Goal: Task Accomplishment & Management: Complete application form

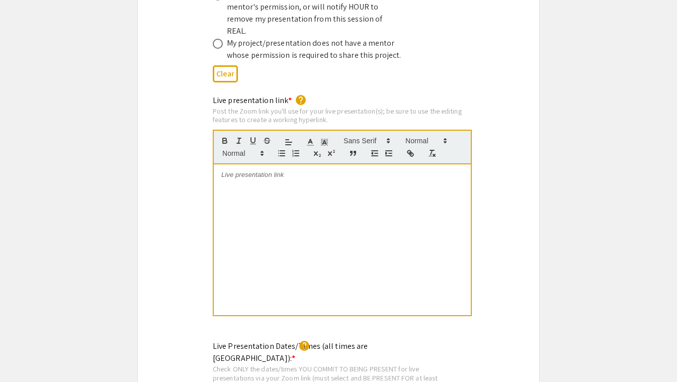
scroll to position [2187, 0]
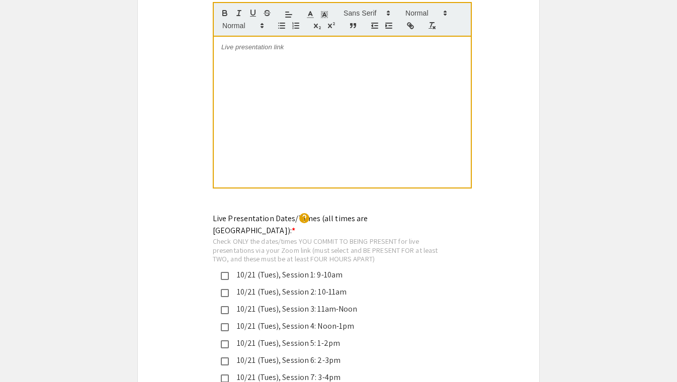
click at [312, 89] on div at bounding box center [342, 112] width 257 height 151
click at [504, 68] on div "Live presentation link * help Post the Zoom link you'll use for your live prese…" at bounding box center [338, 85] width 401 height 236
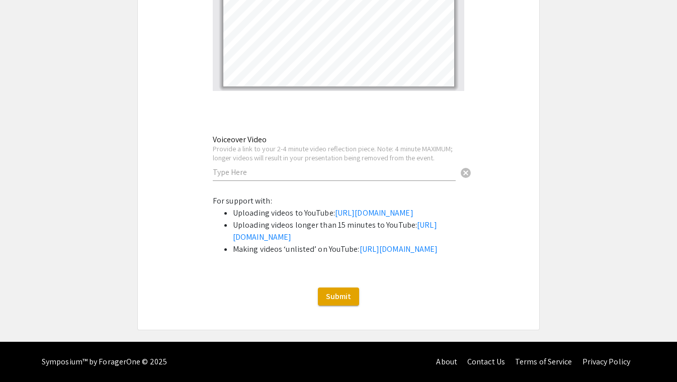
scroll to position [3400, 0]
click at [335, 208] on link "https://support.google.com/youtube/answer/57407?co=GENIE.Platform%3DDesktop&hl=…" at bounding box center [374, 213] width 78 height 11
click at [359, 244] on link "https://support.google.com/youtube/answer/157177?co=GENIE.Platform%3DDesktop&hl…" at bounding box center [398, 249] width 78 height 11
click at [244, 167] on input "text" at bounding box center [334, 172] width 243 height 11
paste input "https://youtu.be/O6WDgODgVvA"
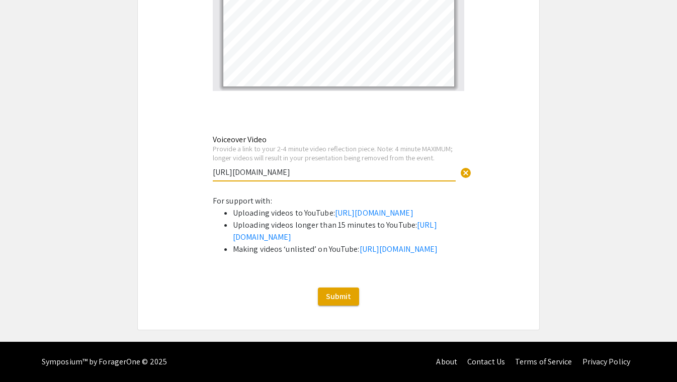
type input "https://youtu.be/O6WDgODgVvA"
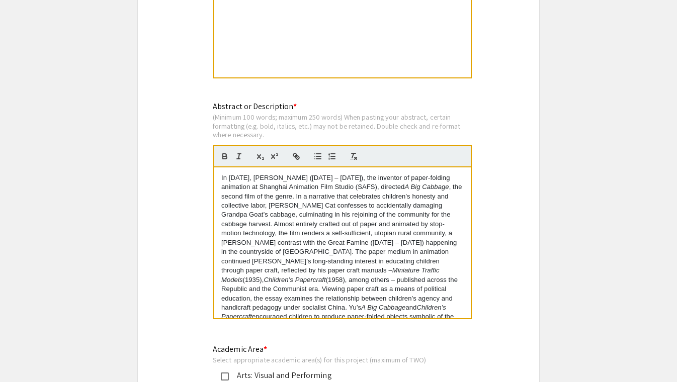
scroll to position [0, 0]
click at [244, 178] on p "In 1961, Yu Zheguang (1906 – 1991), the inventor of paper-folding animation at …" at bounding box center [342, 261] width 242 height 176
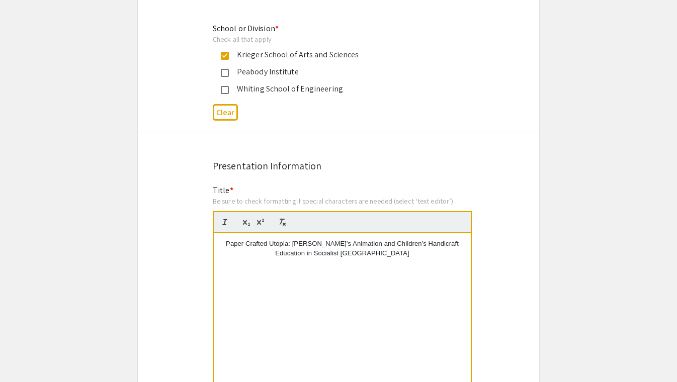
scroll to position [590, 0]
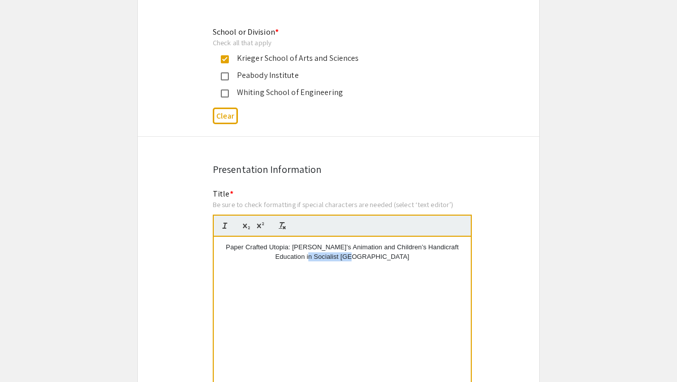
drag, startPoint x: 339, startPoint y: 255, endPoint x: 387, endPoint y: 257, distance: 47.8
click at [387, 257] on p "Paper Crafted Utopia: [PERSON_NAME]’s Animation and Children’s Handicraft Educa…" at bounding box center [342, 252] width 242 height 19
drag, startPoint x: 364, startPoint y: 255, endPoint x: 340, endPoint y: 255, distance: 23.6
click at [340, 255] on p "Paper Crafted Utopia: [PERSON_NAME]’s Animation and Children’s Handicraft Educa…" at bounding box center [342, 252] width 242 height 19
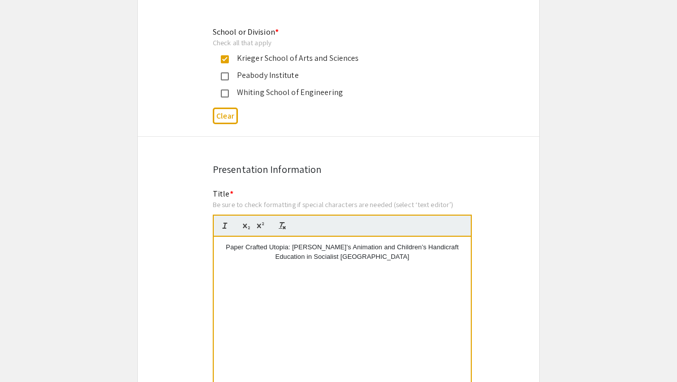
click at [400, 256] on p "Paper Crafted Utopia: [PERSON_NAME]’s Animation and Children’s Handicraft Educa…" at bounding box center [342, 252] width 242 height 19
drag, startPoint x: 366, startPoint y: 255, endPoint x: 340, endPoint y: 256, distance: 26.2
click at [340, 256] on p "Paper Crafted Utopia: [PERSON_NAME]’s Animation and Children’s Handicraft Educa…" at bounding box center [342, 252] width 242 height 19
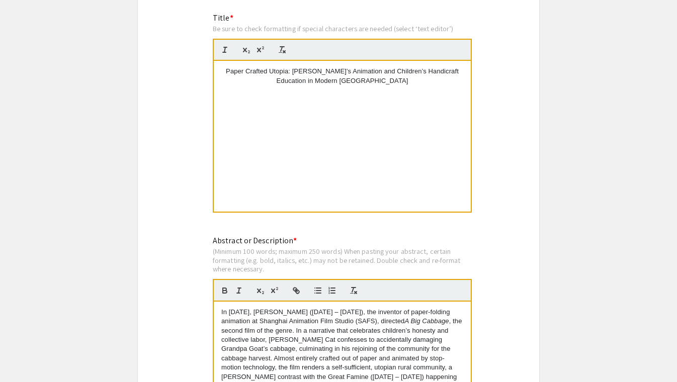
scroll to position [769, 0]
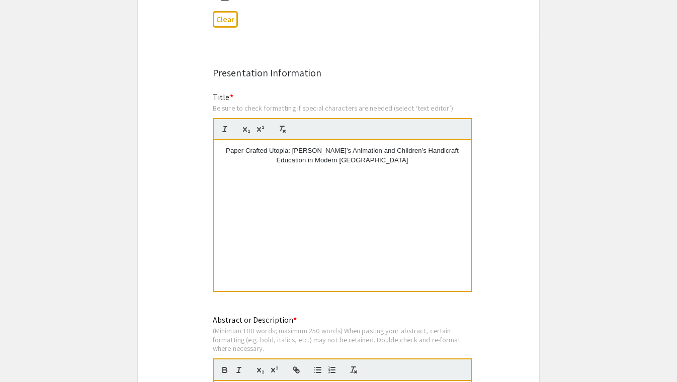
scroll to position [635, 0]
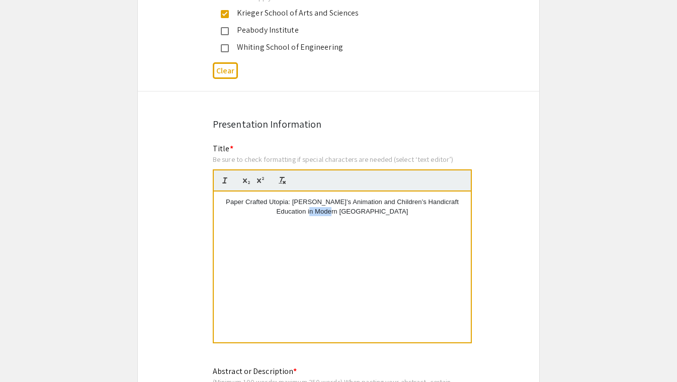
drag, startPoint x: 362, startPoint y: 211, endPoint x: 342, endPoint y: 211, distance: 20.6
click at [342, 211] on p "Paper Crafted Utopia: Yu Zheguang’s Animation and Children’s Handicraft Educati…" at bounding box center [342, 207] width 242 height 19
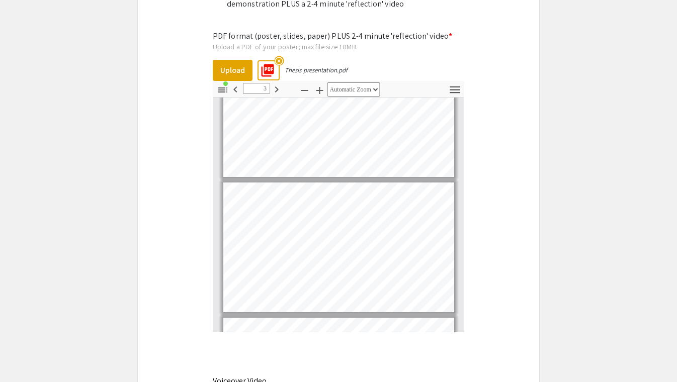
scroll to position [200, 0]
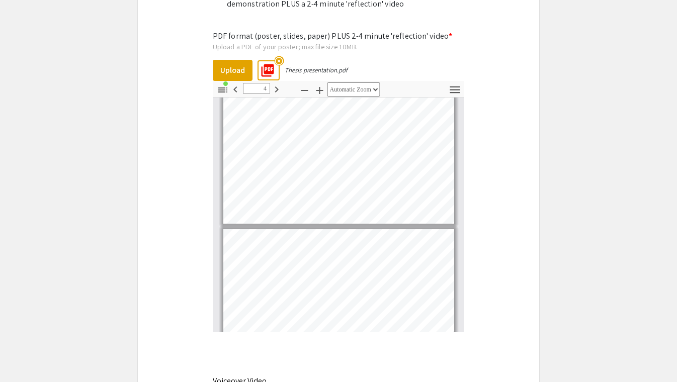
type input "5"
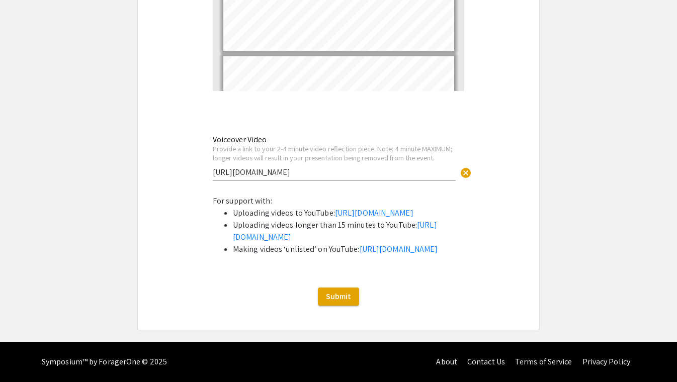
scroll to position [3400, 0]
click at [343, 299] on span "Submit" at bounding box center [338, 296] width 25 height 11
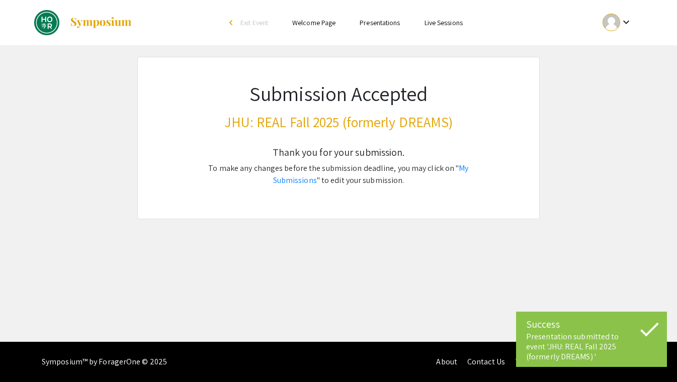
scroll to position [0, 0]
click at [456, 167] on link "My Submissions" at bounding box center [371, 174] width 196 height 23
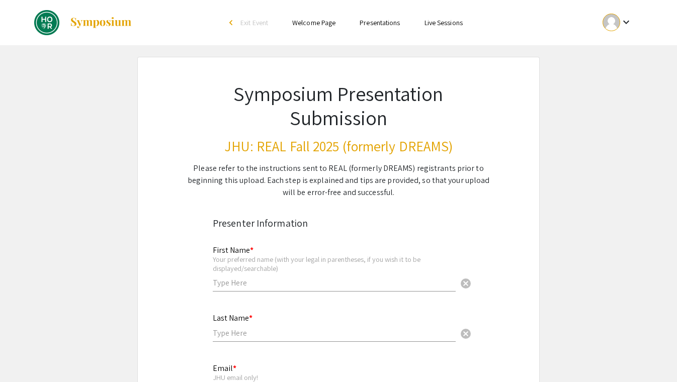
click at [253, 24] on span "Exit Event" at bounding box center [254, 22] width 28 height 9
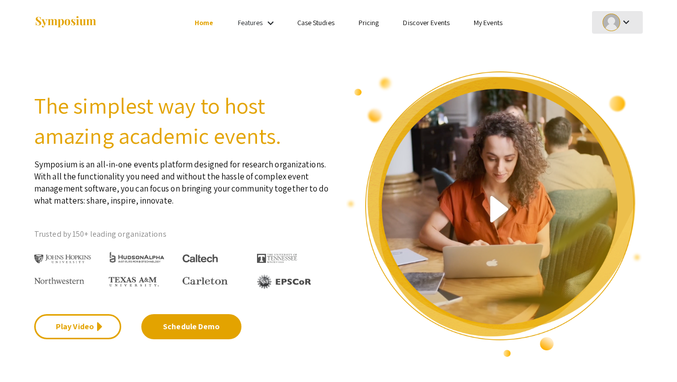
click at [618, 20] on div at bounding box center [611, 23] width 18 height 18
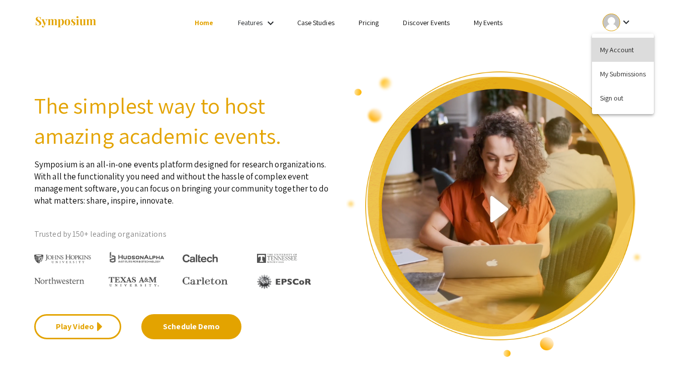
click at [631, 46] on button "My Account" at bounding box center [623, 50] width 62 height 24
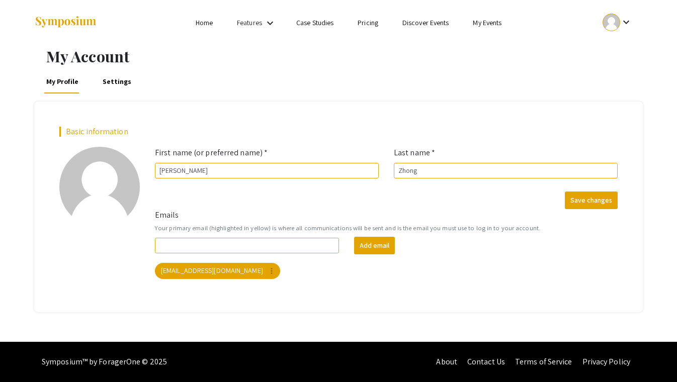
click at [620, 25] on mat-icon "keyboard_arrow_down" at bounding box center [626, 22] width 12 height 12
click at [625, 76] on button "My Submissions" at bounding box center [623, 74] width 62 height 24
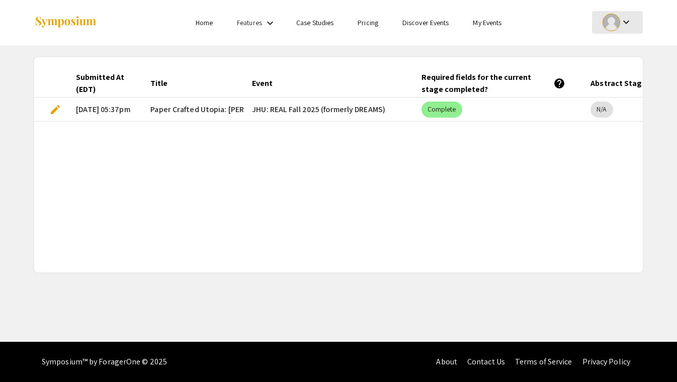
click at [633, 25] on div "keyboard_arrow_down" at bounding box center [617, 22] width 35 height 23
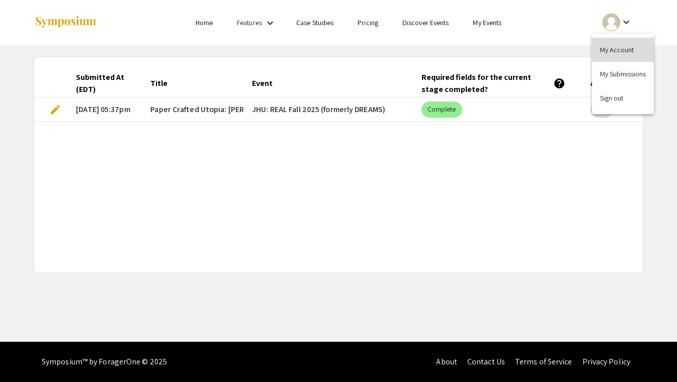
click at [617, 48] on button "My Account" at bounding box center [623, 50] width 62 height 24
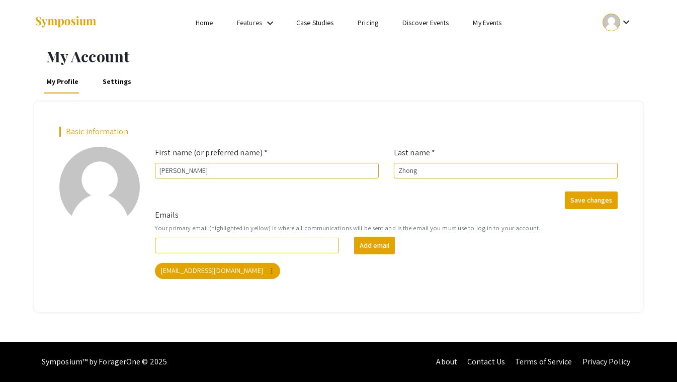
click at [205, 21] on link "Home" at bounding box center [204, 22] width 17 height 9
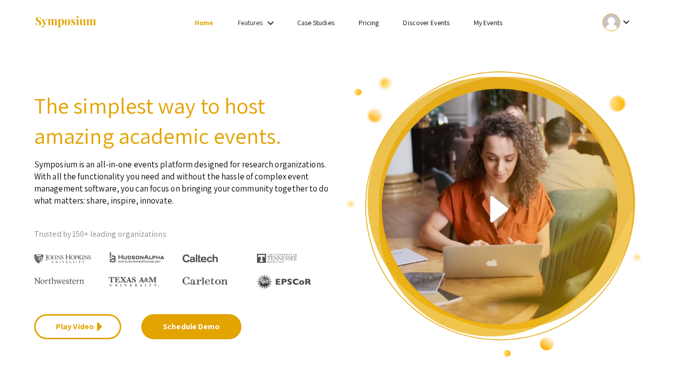
click at [265, 26] on mat-icon "keyboard_arrow_down" at bounding box center [270, 23] width 12 height 12
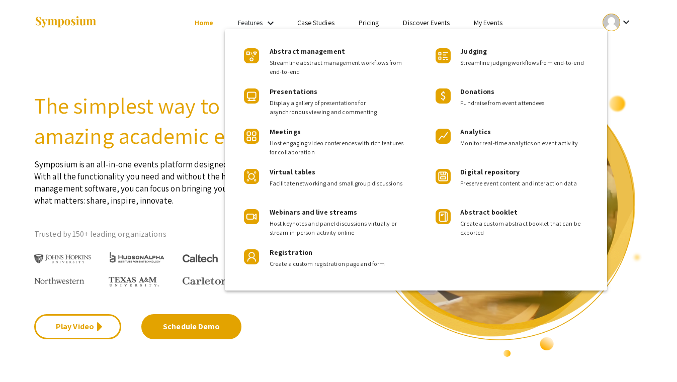
click at [265, 26] on div at bounding box center [338, 191] width 677 height 382
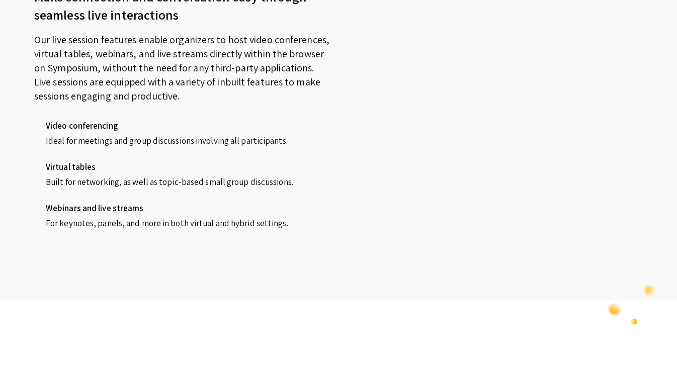
scroll to position [948, 0]
